Goal: Information Seeking & Learning: Learn about a topic

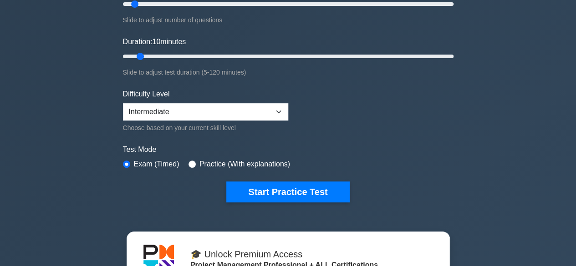
scroll to position [149, 0]
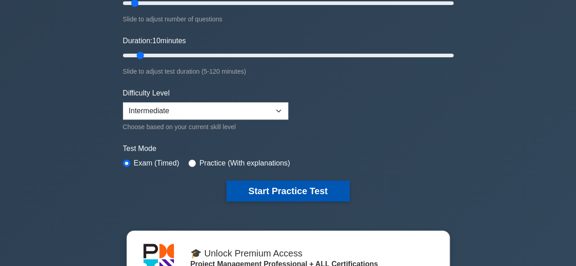
click at [285, 184] on button "Start Practice Test" at bounding box center [287, 191] width 123 height 21
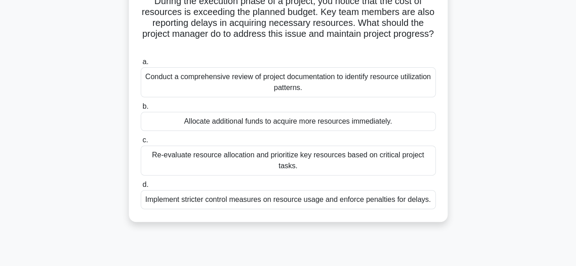
scroll to position [73, 0]
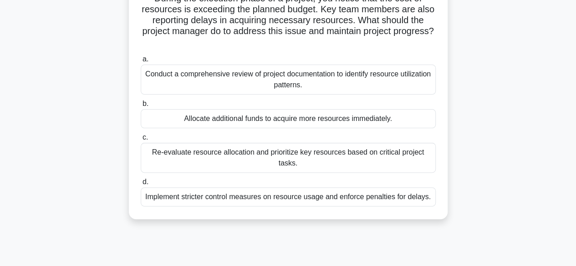
click at [280, 164] on div "Re-evaluate resource allocation and prioritize key resources based on critical …" at bounding box center [288, 158] width 295 height 30
click at [141, 141] on input "c. Re-evaluate resource allocation and prioritize key resources based on critic…" at bounding box center [141, 138] width 0 height 6
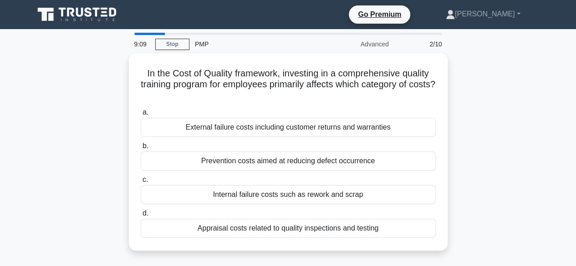
scroll to position [0, 0]
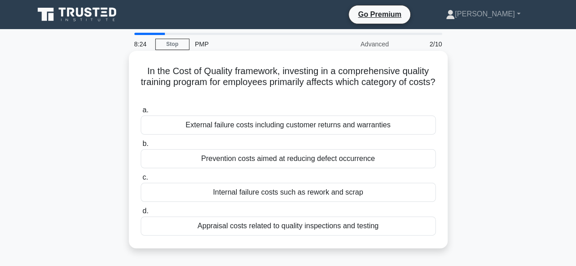
click at [270, 194] on div "Internal failure costs such as rework and scrap" at bounding box center [288, 192] width 295 height 19
click at [141, 181] on input "c. Internal failure costs such as rework and scrap" at bounding box center [141, 178] width 0 height 6
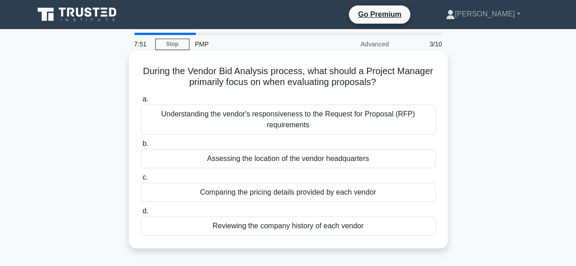
click at [269, 119] on div "Understanding the vendor's responsiveness to the Request for Proposal (RFP) req…" at bounding box center [288, 120] width 295 height 30
click at [141, 102] on input "a. Understanding the vendor's responsiveness to the Request for Proposal (RFP) …" at bounding box center [141, 100] width 0 height 6
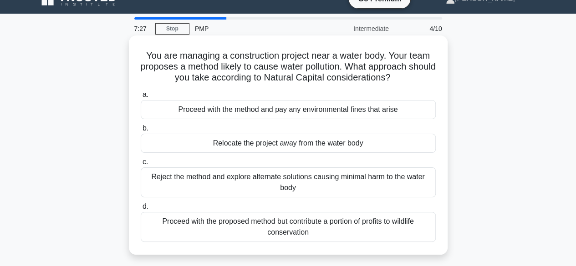
scroll to position [16, 0]
click at [283, 185] on div "Reject the method and explore alternate solutions causing minimal harm to the w…" at bounding box center [288, 182] width 295 height 30
click at [141, 165] on input "c. Reject the method and explore alternate solutions causing minimal harm to th…" at bounding box center [141, 162] width 0 height 6
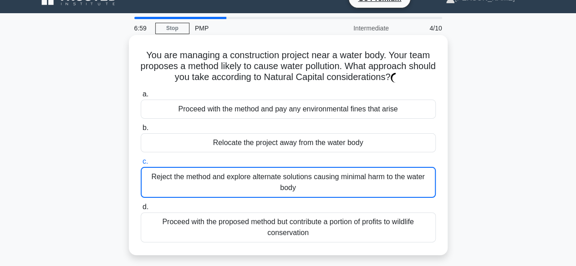
scroll to position [0, 0]
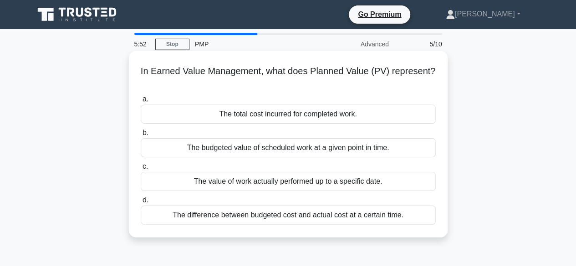
click at [258, 145] on div "The budgeted value of scheduled work at a given point in time." at bounding box center [288, 147] width 295 height 19
click at [141, 136] on input "b. The budgeted value of scheduled work at a given point in time." at bounding box center [141, 133] width 0 height 6
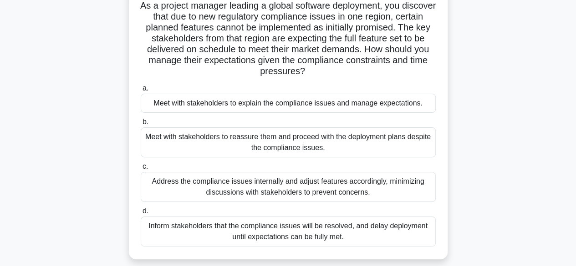
scroll to position [66, 0]
click at [266, 232] on div "Inform stakeholders that the compliance issues will be resolved, and delay depl…" at bounding box center [288, 231] width 295 height 30
click at [141, 214] on input "d. Inform stakeholders that the compliance issues will be resolved, and delay d…" at bounding box center [141, 211] width 0 height 6
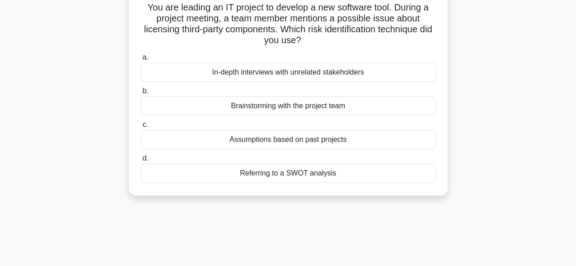
scroll to position [0, 0]
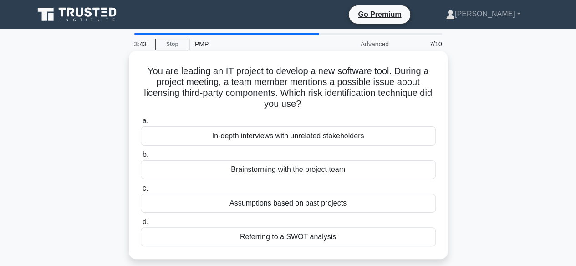
click at [272, 169] on div "Brainstorming with the project team" at bounding box center [288, 169] width 295 height 19
click at [141, 158] on input "b. Brainstorming with the project team" at bounding box center [141, 155] width 0 height 6
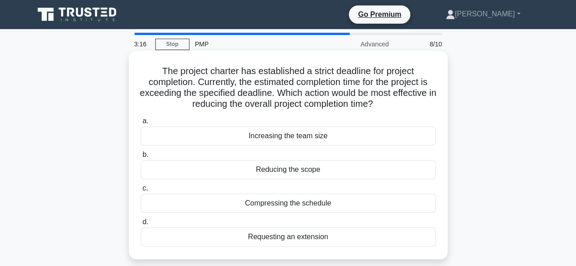
click at [271, 209] on div "Compressing the schedule" at bounding box center [288, 203] width 295 height 19
click at [141, 192] on input "c. Compressing the schedule" at bounding box center [141, 189] width 0 height 6
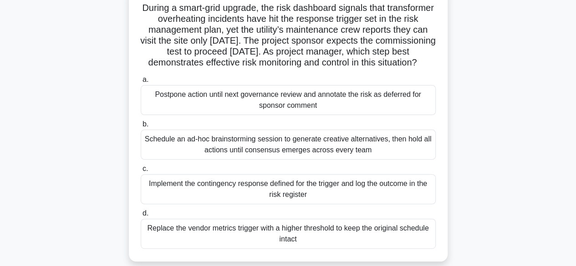
scroll to position [63, 0]
click at [298, 205] on div "Implement the contingency response defined for the trigger and log the outcome …" at bounding box center [288, 190] width 295 height 30
click at [141, 173] on input "c. Implement the contingency response defined for the trigger and log the outco…" at bounding box center [141, 170] width 0 height 6
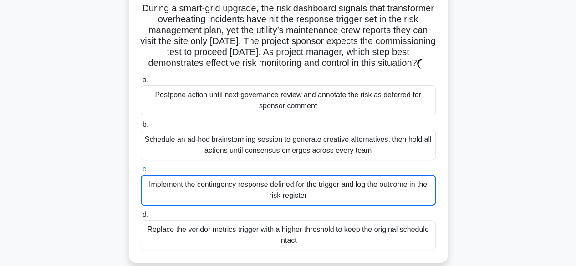
click at [298, 206] on div "Implement the contingency response defined for the trigger and log the outcome …" at bounding box center [288, 190] width 295 height 31
click at [141, 173] on input "c. Implement the contingency response defined for the trigger and log the outco…" at bounding box center [141, 170] width 0 height 6
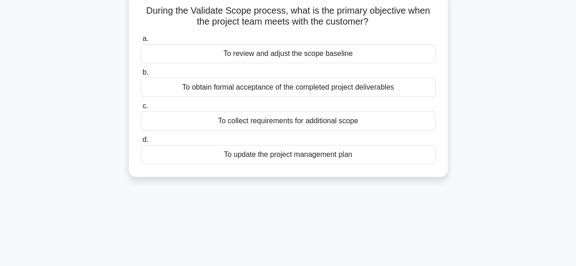
scroll to position [0, 0]
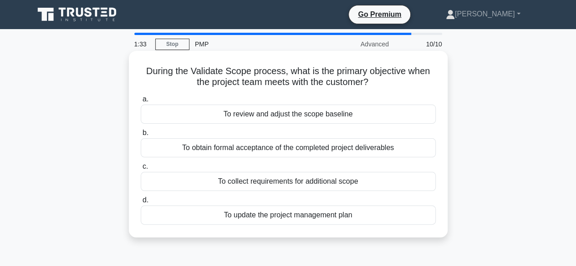
click at [301, 148] on div "To obtain formal acceptance of the completed project deliverables" at bounding box center [288, 147] width 295 height 19
click at [141, 136] on input "b. To obtain formal acceptance of the completed project deliverables" at bounding box center [141, 133] width 0 height 6
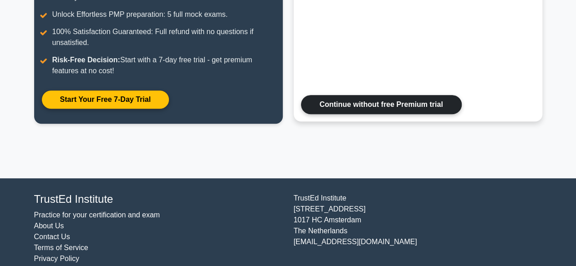
scroll to position [219, 0]
